Goal: Information Seeking & Learning: Learn about a topic

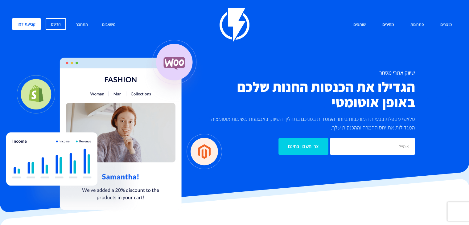
click at [388, 24] on link "מחירים" at bounding box center [388, 24] width 21 height 13
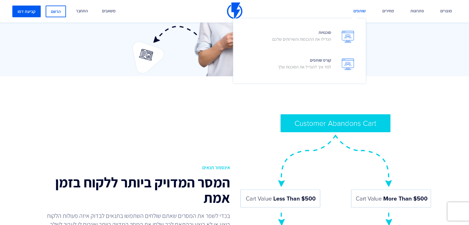
scroll to position [648, 0]
